Goal: Check status: Check status

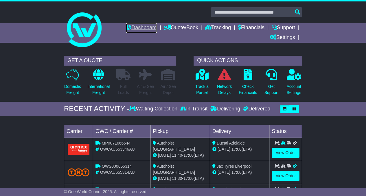
drag, startPoint x: 0, startPoint y: 0, endPoint x: 145, endPoint y: 27, distance: 147.3
click at [145, 27] on link "Dashboard" at bounding box center [141, 28] width 31 height 10
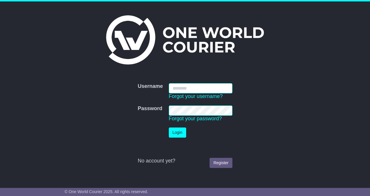
type input "**********"
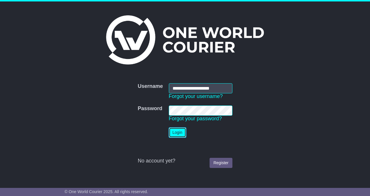
click at [179, 132] on button "Login" at bounding box center [177, 132] width 17 height 10
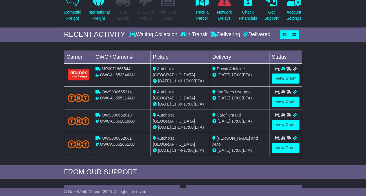
scroll to position [75, 0]
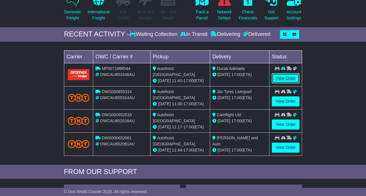
click at [279, 77] on link "View Order" at bounding box center [285, 78] width 28 height 10
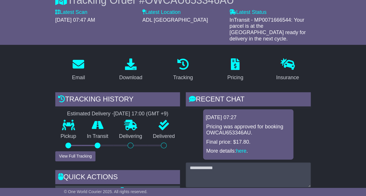
scroll to position [69, 0]
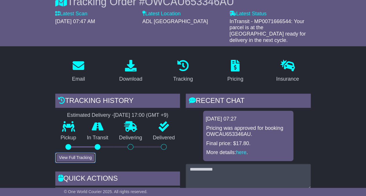
click at [83, 153] on button "View Full Tracking" at bounding box center [75, 158] width 40 height 10
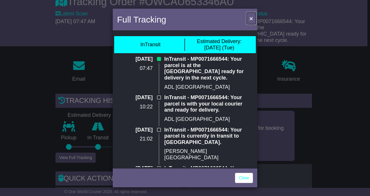
click at [253, 16] on button "×" at bounding box center [251, 18] width 9 height 12
